Goal: Information Seeking & Learning: Find specific fact

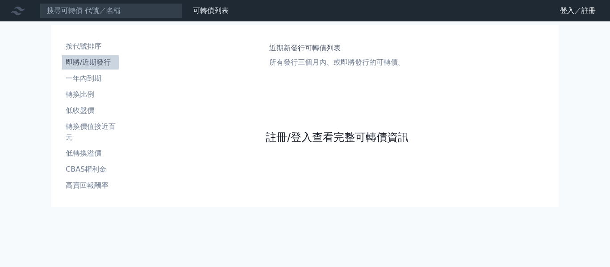
click at [291, 135] on link "註冊/登入查看完整可轉債資訊" at bounding box center [336, 137] width 143 height 14
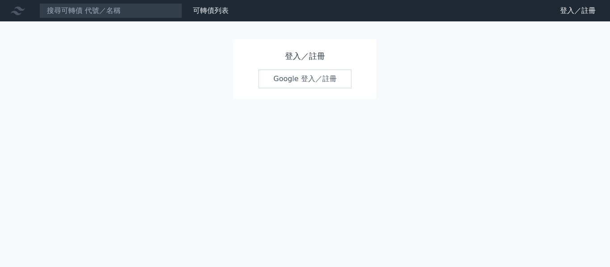
click at [294, 73] on link "Google 登入／註冊" at bounding box center [304, 79] width 93 height 19
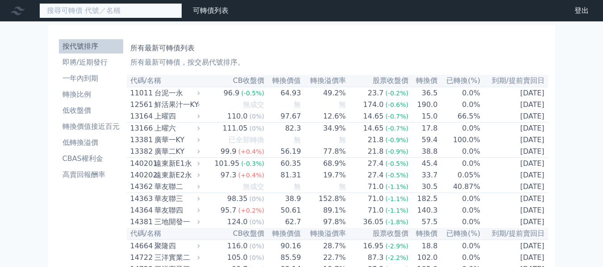
click at [96, 5] on input at bounding box center [110, 10] width 143 height 15
click at [80, 12] on input at bounding box center [110, 10] width 143 height 15
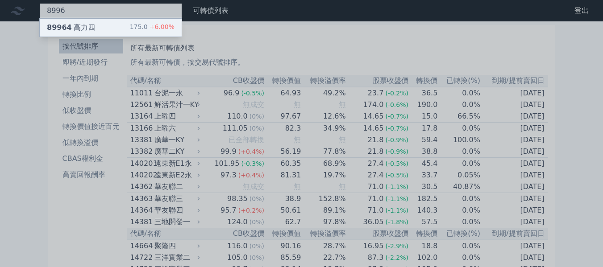
type input "8996"
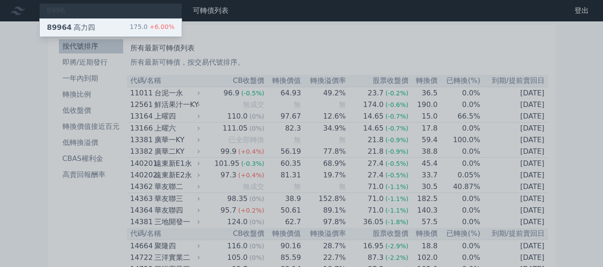
click at [70, 27] on div "89964 高力四" at bounding box center [71, 27] width 48 height 11
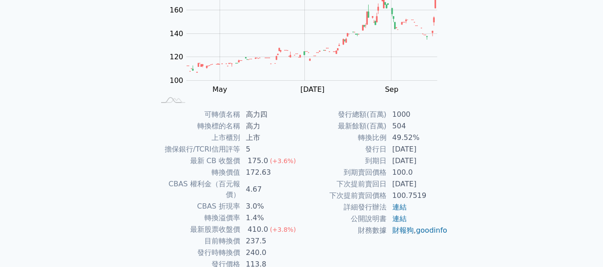
scroll to position [134, 0]
